Goal: Task Accomplishment & Management: Use online tool/utility

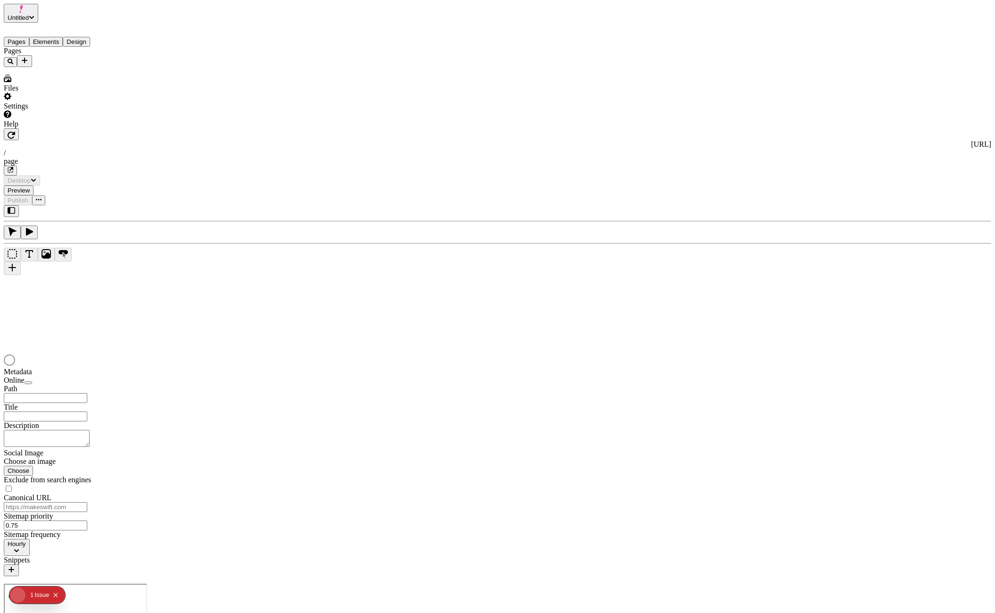
type input "/page"
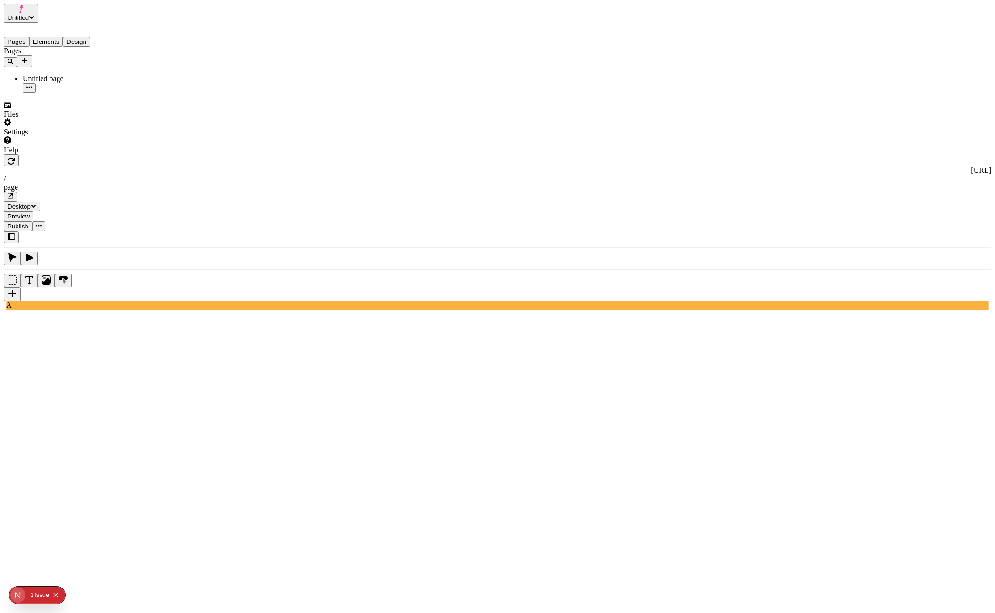
click at [15, 232] on icon "button" at bounding box center [12, 236] width 8 height 8
click at [15, 231] on button "button" at bounding box center [11, 237] width 15 height 12
click at [19, 231] on button "button" at bounding box center [11, 237] width 15 height 12
click at [9, 232] on icon "button" at bounding box center [12, 236] width 8 height 8
click at [19, 231] on button "button" at bounding box center [11, 237] width 15 height 12
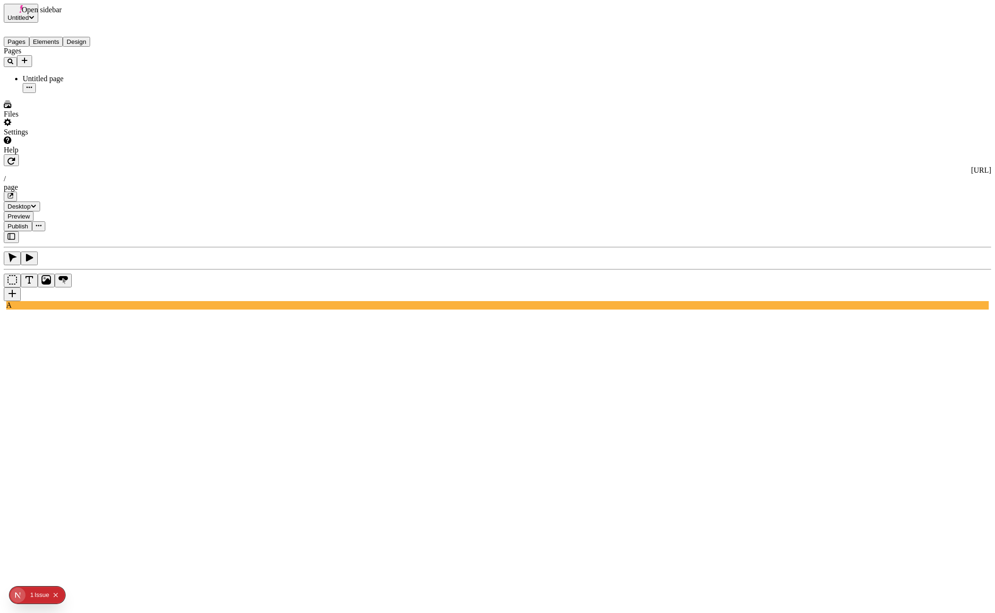
click at [11, 233] on icon "button" at bounding box center [12, 236] width 8 height 7
click at [114, 154] on div at bounding box center [62, 154] width 116 height 0
click at [15, 233] on icon "button" at bounding box center [12, 236] width 8 height 7
click at [11, 232] on icon "button" at bounding box center [12, 236] width 8 height 8
click at [15, 232] on icon "button" at bounding box center [12, 236] width 8 height 8
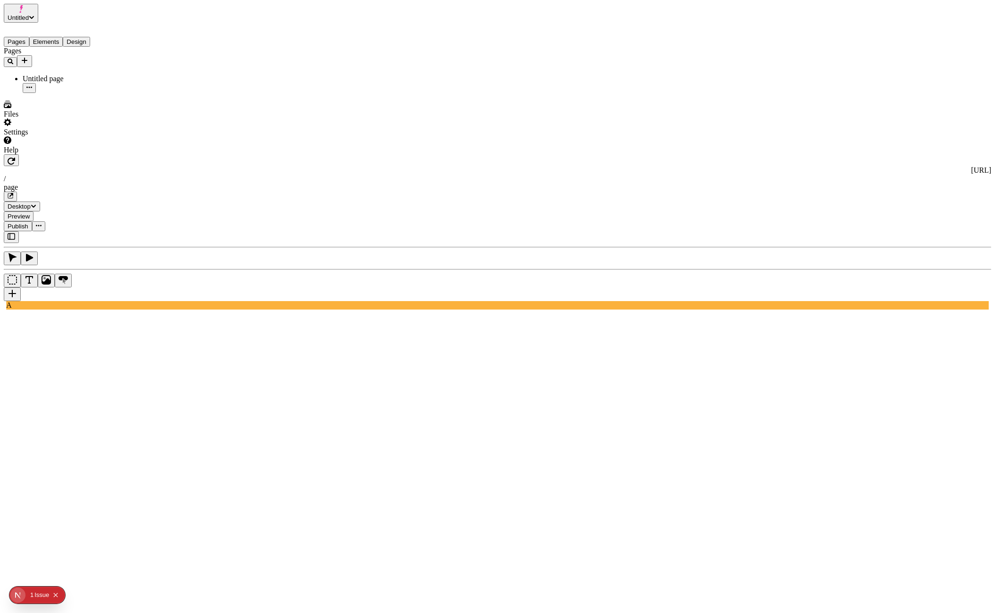
click at [13, 231] on button "button" at bounding box center [11, 237] width 15 height 12
click at [19, 231] on button "button" at bounding box center [11, 237] width 15 height 12
click at [15, 233] on icon "button" at bounding box center [12, 236] width 8 height 7
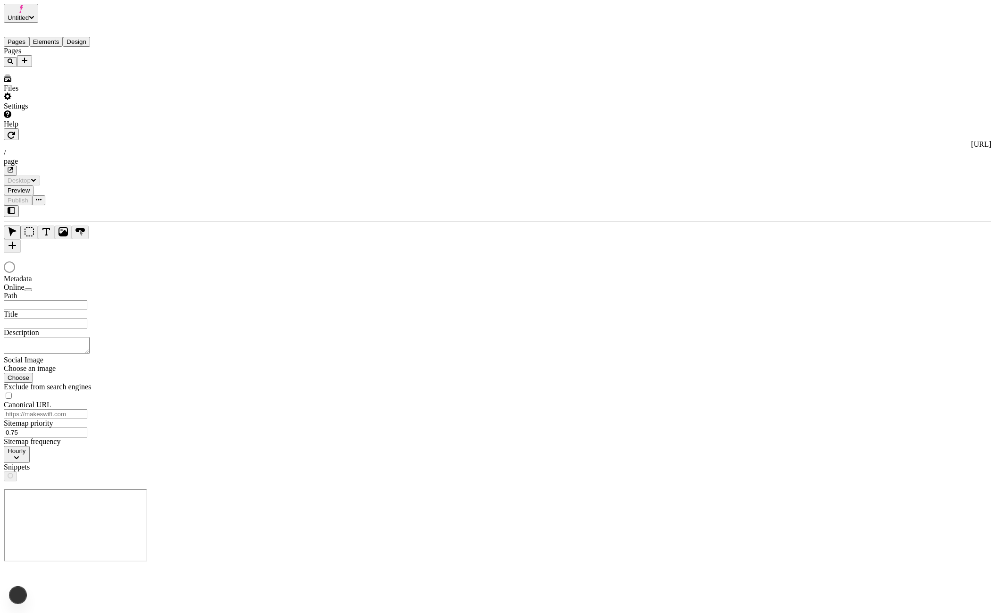
type input "/page"
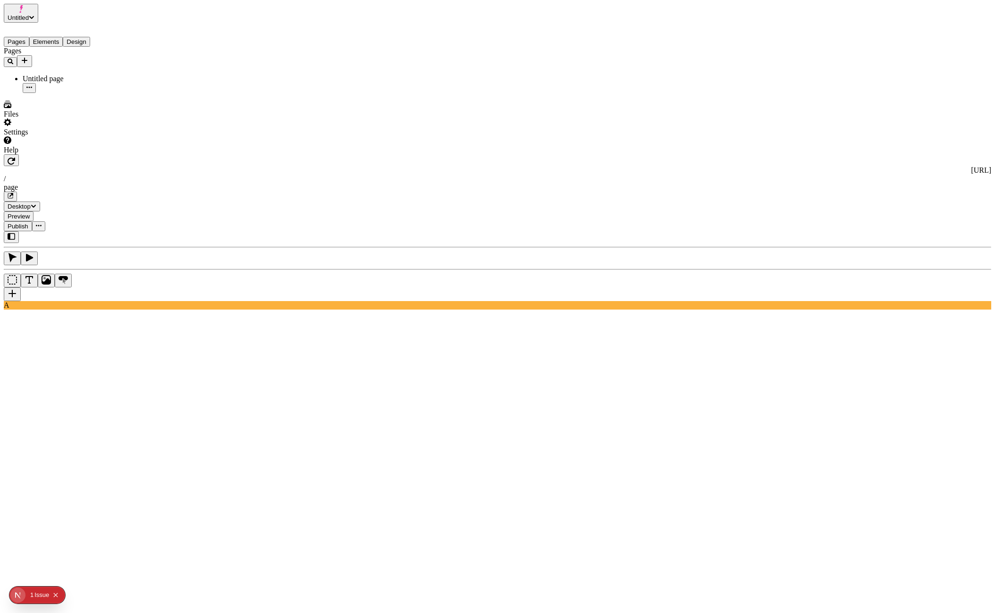
click at [15, 232] on icon "button" at bounding box center [12, 236] width 8 height 8
click at [4, 231] on button "button" at bounding box center [11, 237] width 15 height 12
click at [19, 231] on button "button" at bounding box center [11, 237] width 15 height 12
click at [15, 233] on icon "button" at bounding box center [12, 236] width 8 height 7
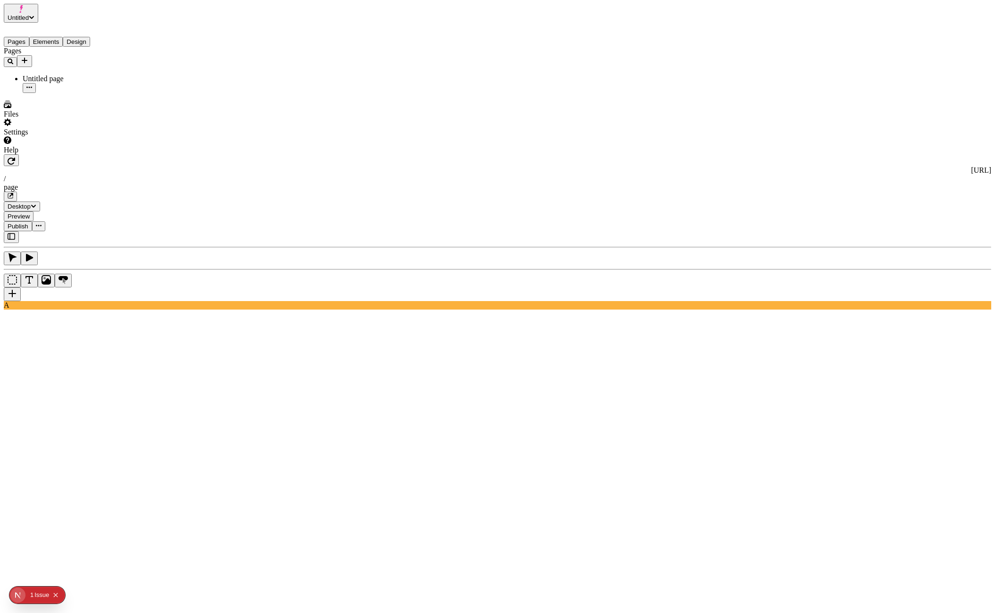
click at [11, 232] on icon "button" at bounding box center [12, 236] width 8 height 8
click at [19, 231] on button "button" at bounding box center [11, 237] width 15 height 12
click at [14, 233] on icon "button" at bounding box center [12, 236] width 8 height 7
click at [19, 231] on button "button" at bounding box center [11, 237] width 15 height 12
click at [28, 223] on span "Publish" at bounding box center [18, 226] width 21 height 7
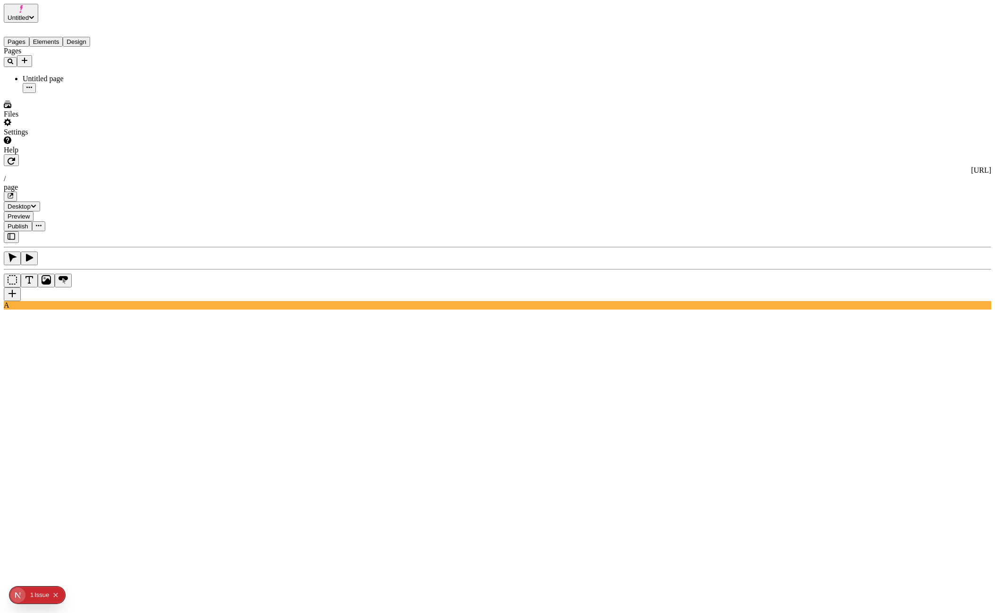
click at [9, 232] on icon "button" at bounding box center [12, 236] width 8 height 8
click at [108, 154] on div at bounding box center [58, 154] width 108 height 0
